Goal: Information Seeking & Learning: Learn about a topic

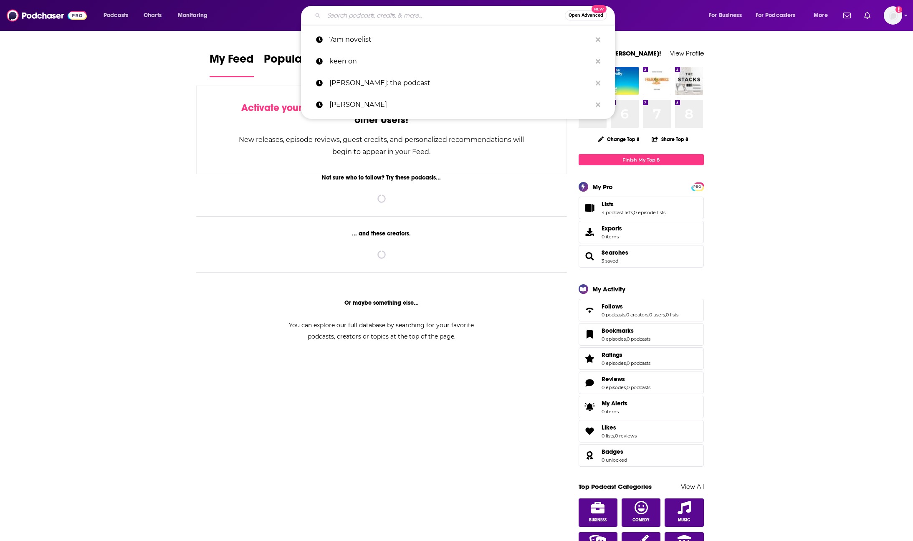
click at [403, 14] on input "Search podcasts, credits, & more..." at bounding box center [444, 15] width 241 height 13
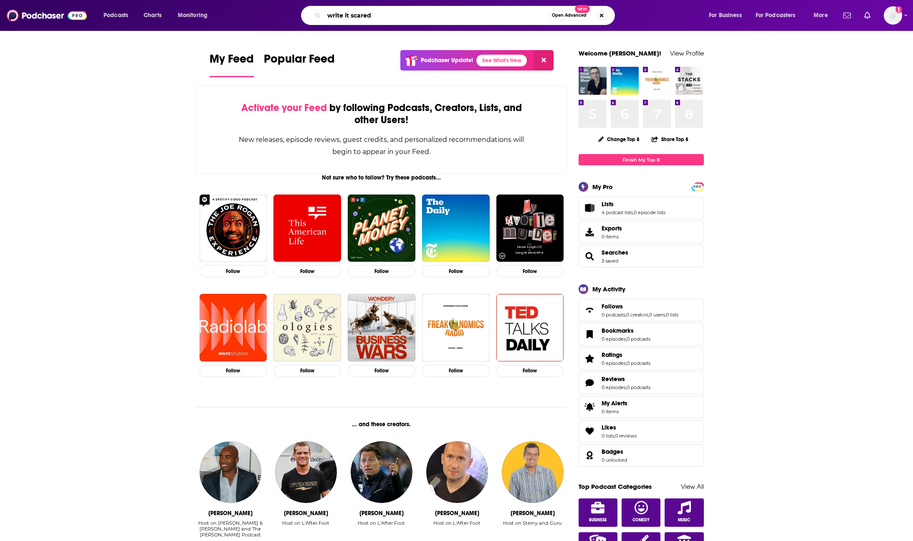
type input "write it scared"
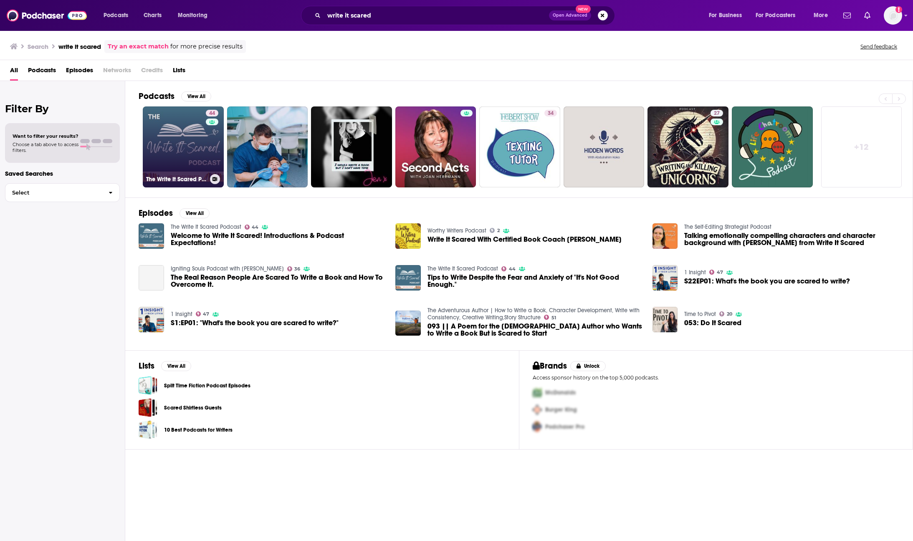
click at [178, 140] on link "44 The Write It Scared Podcast" at bounding box center [183, 146] width 81 height 81
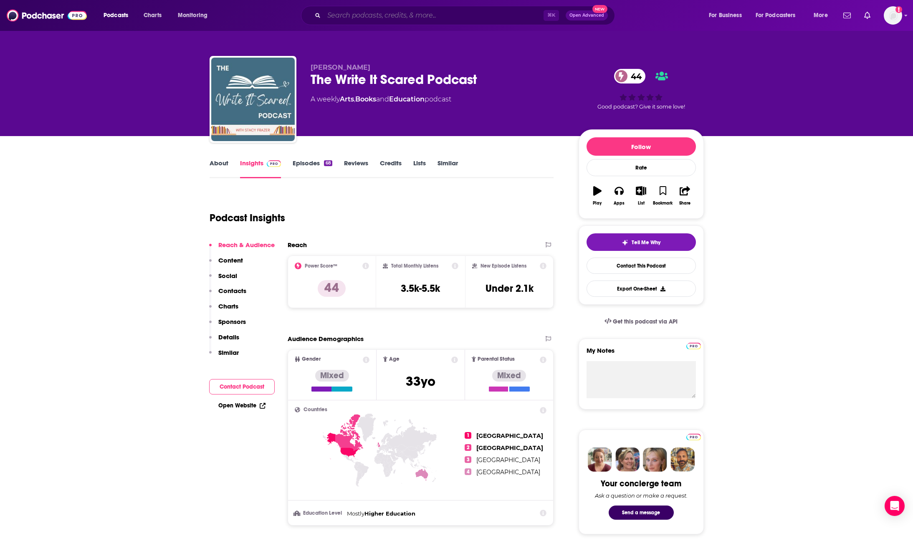
click at [373, 10] on input "Search podcasts, credits, & more..." at bounding box center [434, 15] width 220 height 13
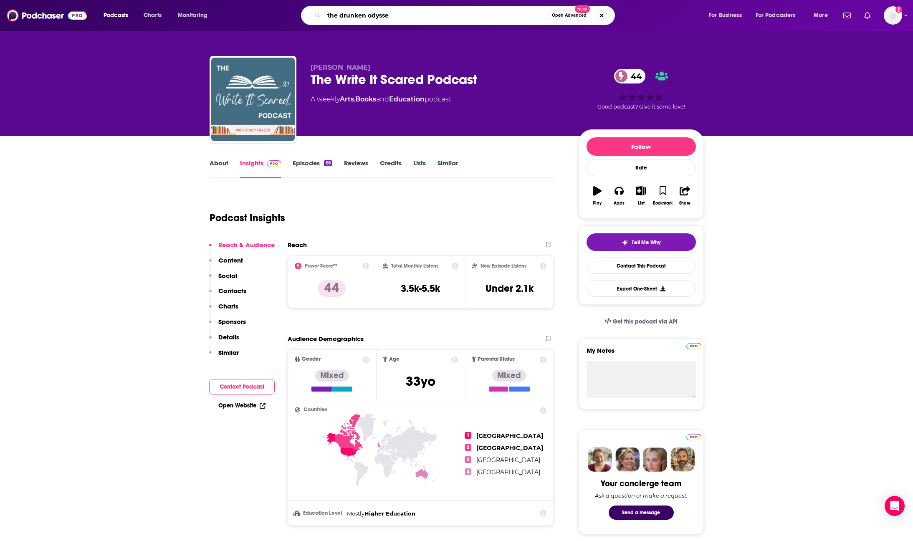
type input "the drunken odyssey"
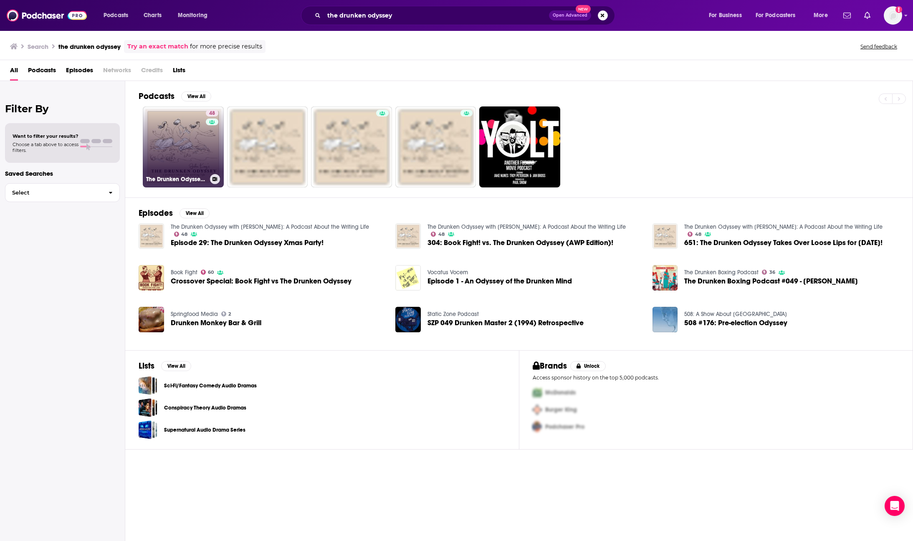
click at [180, 144] on link "48 The Drunken Odyssey with [PERSON_NAME]: A Podcast About the Writing Life" at bounding box center [183, 146] width 81 height 81
